Goal: Information Seeking & Learning: Learn about a topic

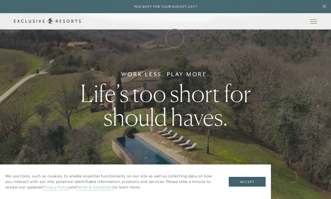
click at [0, 0] on link "Membership" at bounding box center [0, 0] width 0 height 0
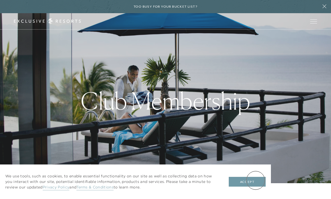
click at [256, 180] on button "Accept" at bounding box center [247, 182] width 37 height 10
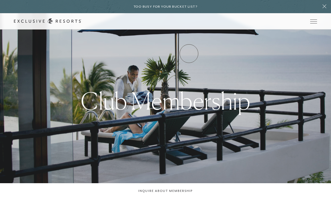
click at [0, 0] on link "Experience Collection" at bounding box center [0, 0] width 0 height 0
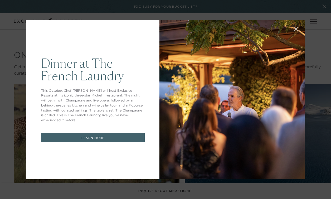
click at [164, 150] on div at bounding box center [231, 99] width 145 height 159
click at [178, 124] on div at bounding box center [231, 99] width 145 height 159
click at [100, 128] on div "Dinner at The [GEOGRAPHIC_DATA] This October, Chef [PERSON_NAME] will host Excl…" at bounding box center [92, 99] width 133 height 159
click at [100, 135] on link "LEARN MORE" at bounding box center [93, 137] width 104 height 9
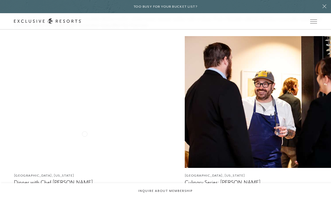
scroll to position [885, 0]
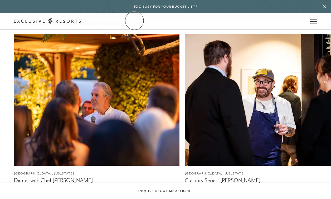
click at [0, 0] on link "The Collection" at bounding box center [0, 0] width 0 height 0
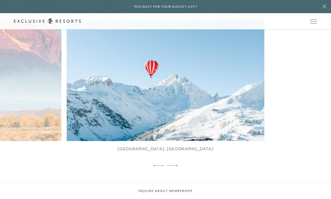
scroll to position [306, 0]
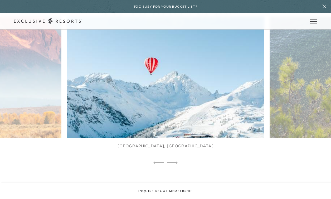
click at [249, 110] on img at bounding box center [171, 77] width 217 height 134
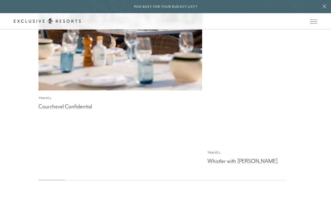
scroll to position [1688, 0]
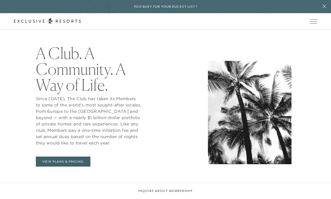
scroll to position [197, 0]
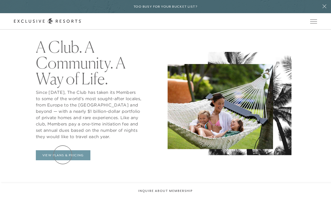
click at [63, 155] on link "View Plans & Pricing" at bounding box center [63, 155] width 55 height 10
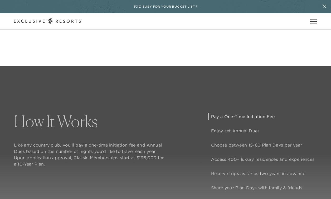
scroll to position [326, 0]
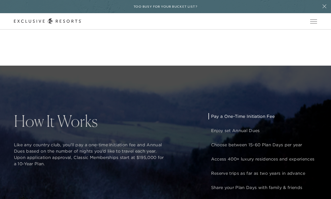
click at [224, 116] on p "Pay a One-Time Initiation Fee" at bounding box center [262, 116] width 103 height 6
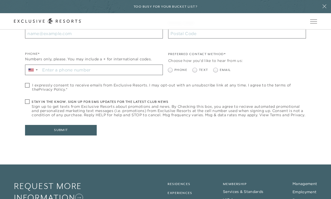
scroll to position [2463, 0]
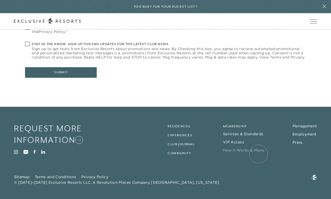
click at [258, 153] on link "How It Works & Plans" at bounding box center [243, 150] width 41 height 5
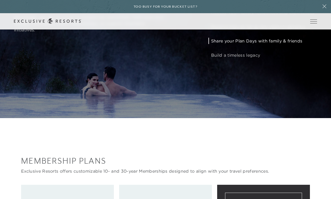
scroll to position [537, 0]
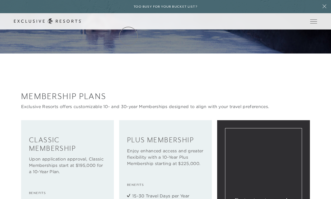
click at [0, 0] on link "Residence Collection" at bounding box center [0, 0] width 0 height 0
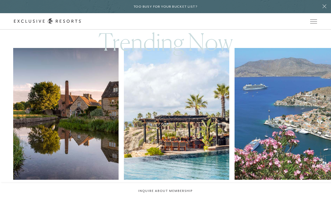
scroll to position [306, 0]
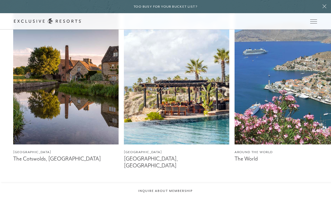
click at [171, 111] on img at bounding box center [176, 79] width 105 height 132
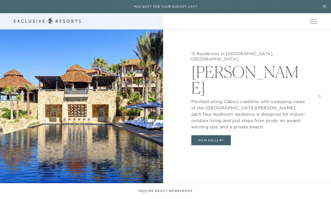
scroll to position [578, 0]
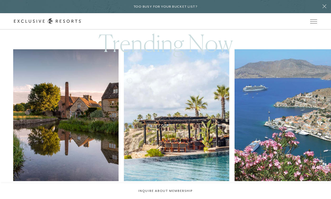
scroll to position [272, 0]
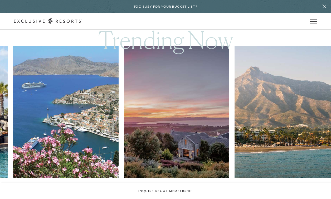
scroll to position [578, 0]
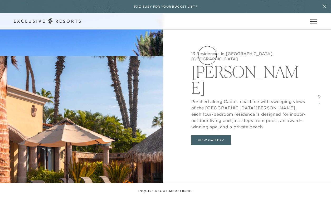
click at [0, 0] on link "Experience Collection" at bounding box center [0, 0] width 0 height 0
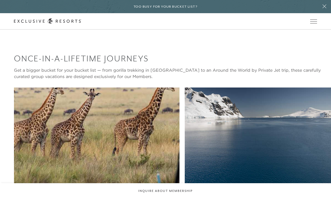
scroll to position [72, 0]
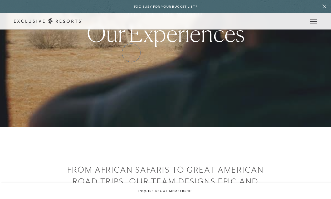
click at [0, 0] on link "Residence Collection" at bounding box center [0, 0] width 0 height 0
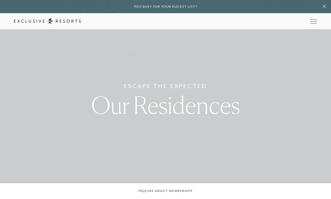
click at [0, 0] on link "Residence Collection" at bounding box center [0, 0] width 0 height 0
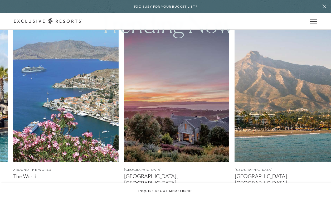
scroll to position [289, 0]
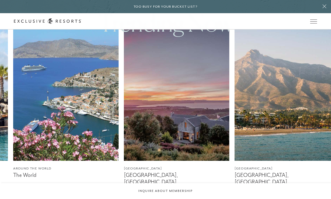
click at [280, 113] on img at bounding box center [286, 95] width 105 height 132
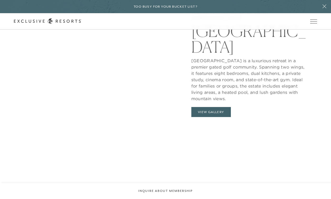
scroll to position [511, 0]
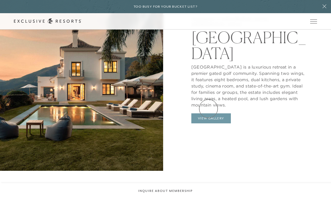
click at [208, 113] on button "View Gallery" at bounding box center [211, 118] width 40 height 10
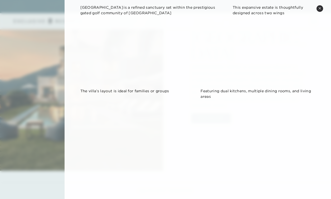
scroll to position [157, 0]
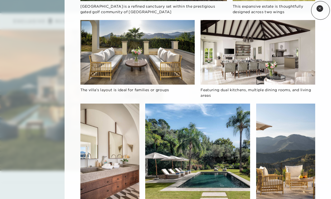
click at [321, 10] on button "Close quickview" at bounding box center [319, 8] width 7 height 7
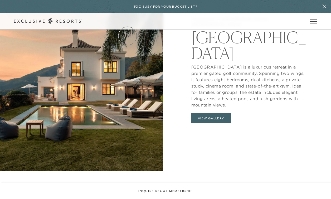
click at [0, 0] on link "The Collection" at bounding box center [0, 0] width 0 height 0
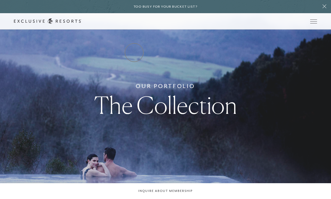
click at [0, 0] on link "Residence Collection" at bounding box center [0, 0] width 0 height 0
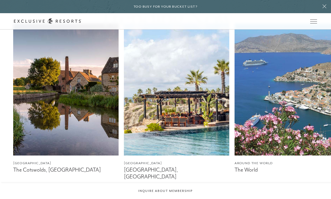
scroll to position [385, 0]
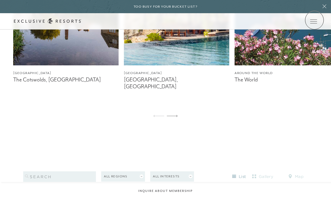
click at [0, 0] on link at bounding box center [0, 0] width 0 height 0
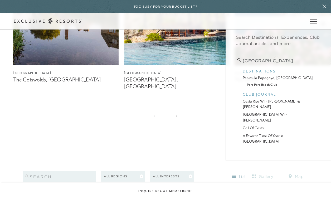
click at [276, 58] on input "costa rica" at bounding box center [278, 60] width 84 height 7
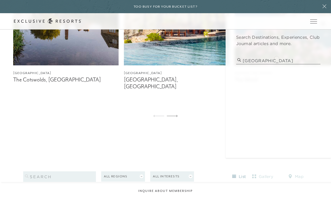
type input "costa rica"
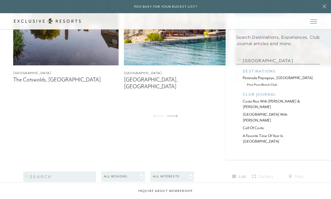
click at [258, 78] on p "peninsula papagayo, costa rica" at bounding box center [278, 78] width 71 height 6
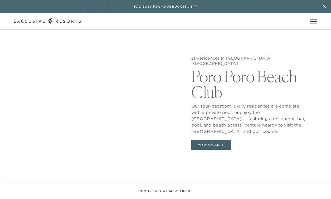
scroll to position [452, 0]
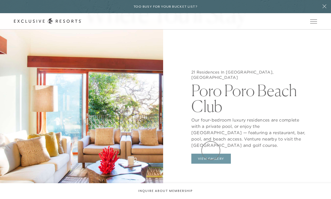
click at [211, 154] on button "View Gallery" at bounding box center [211, 159] width 40 height 10
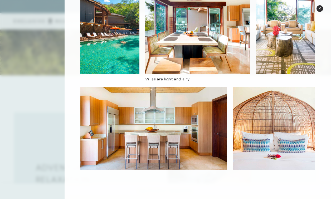
scroll to position [0, 0]
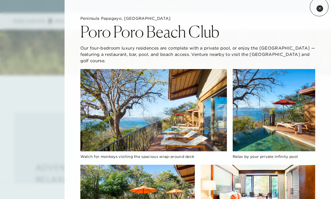
click at [319, 7] on icon at bounding box center [319, 8] width 3 height 3
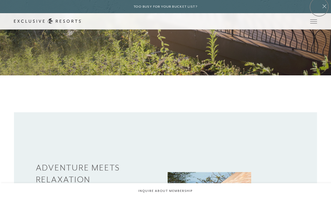
scroll to position [502, 0]
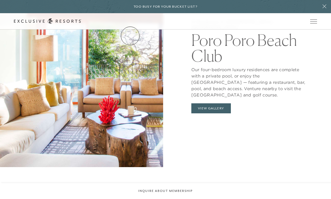
click at [0, 0] on link "Residence Collection" at bounding box center [0, 0] width 0 height 0
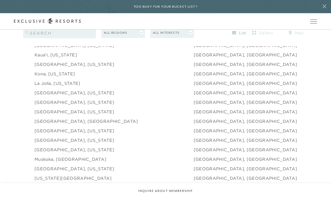
scroll to position [662, 0]
click at [60, 174] on link "New York City" at bounding box center [73, 177] width 77 height 6
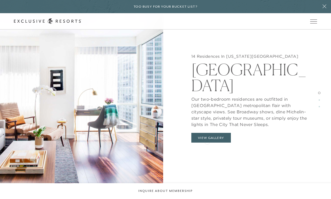
scroll to position [568, 0]
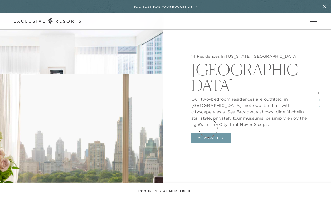
click at [208, 133] on button "View Gallery" at bounding box center [211, 138] width 40 height 10
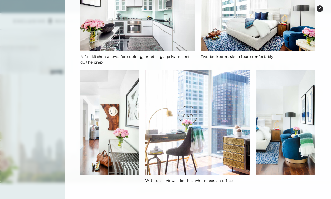
scroll to position [812, 0]
click at [62, 107] on div at bounding box center [165, 99] width 331 height 199
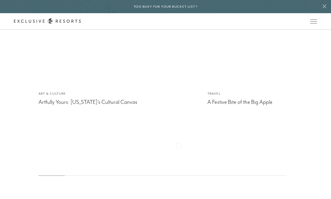
scroll to position [1884, 0]
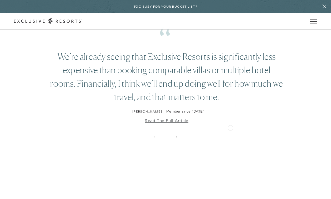
scroll to position [895, 0]
